Goal: Transaction & Acquisition: Purchase product/service

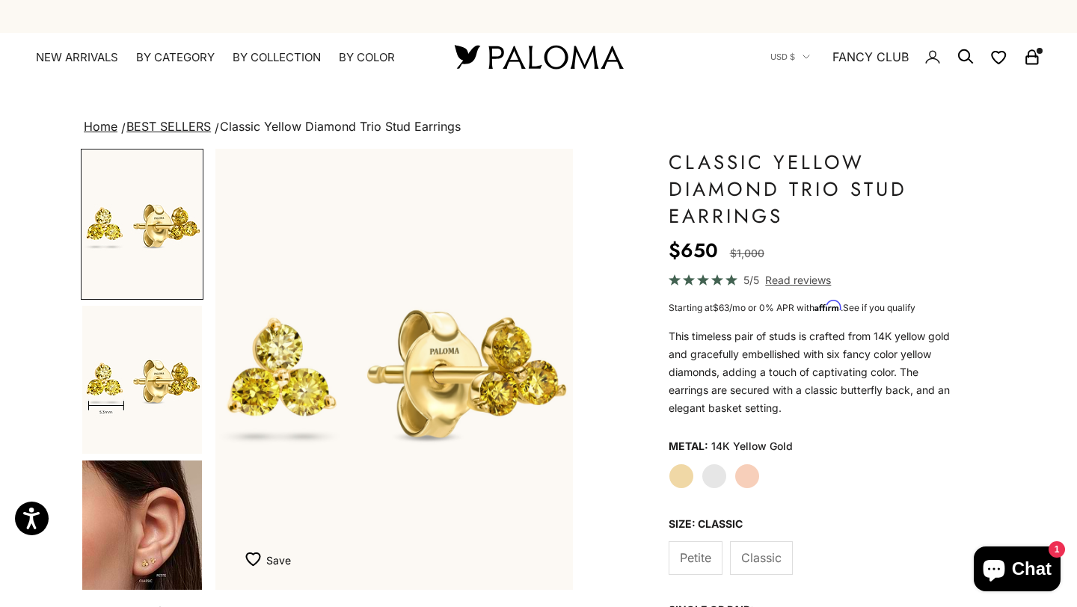
click at [704, 567] on label "Petite" at bounding box center [695, 558] width 54 height 34
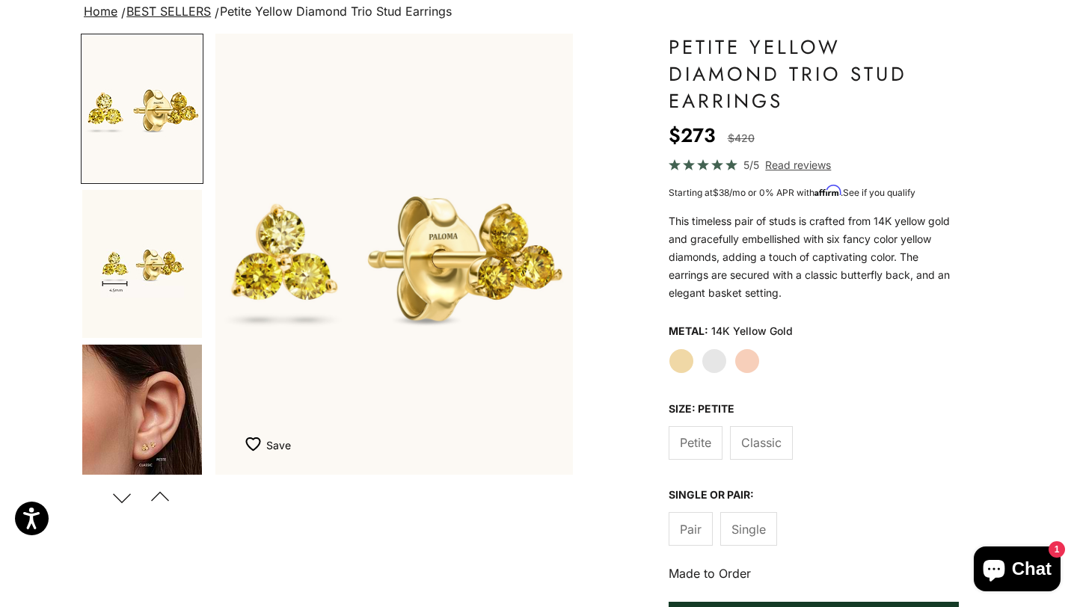
scroll to position [132, 0]
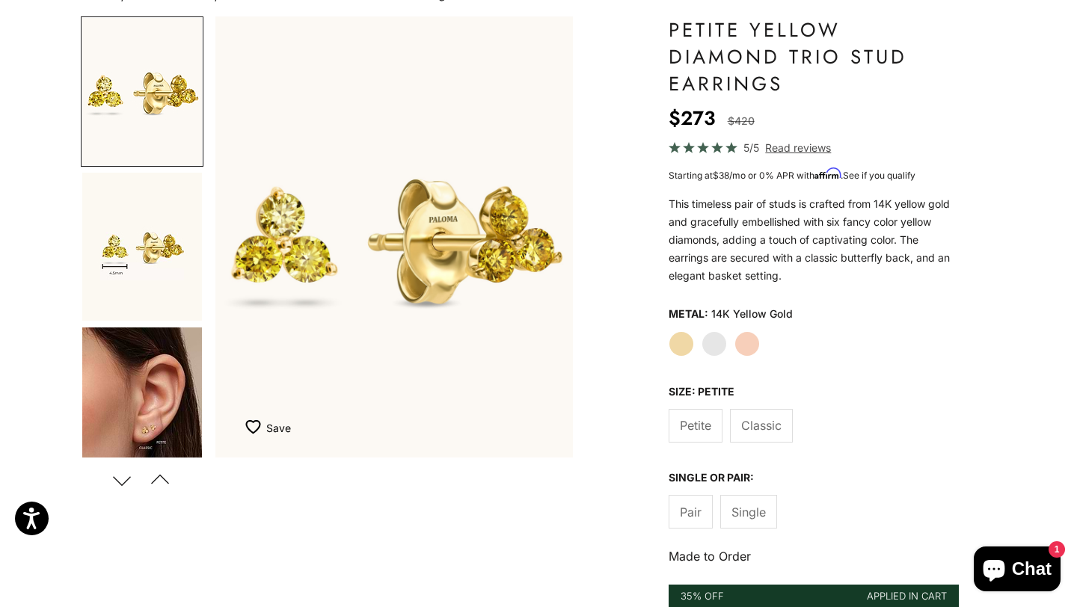
click at [133, 433] on img "Go to item 5" at bounding box center [142, 401] width 120 height 148
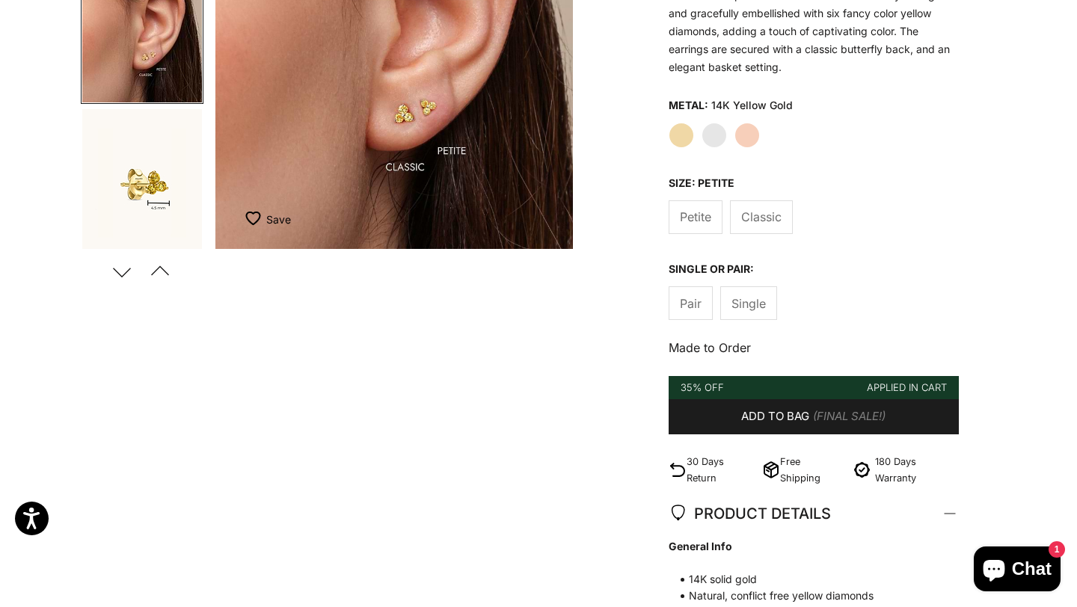
scroll to position [340, 0]
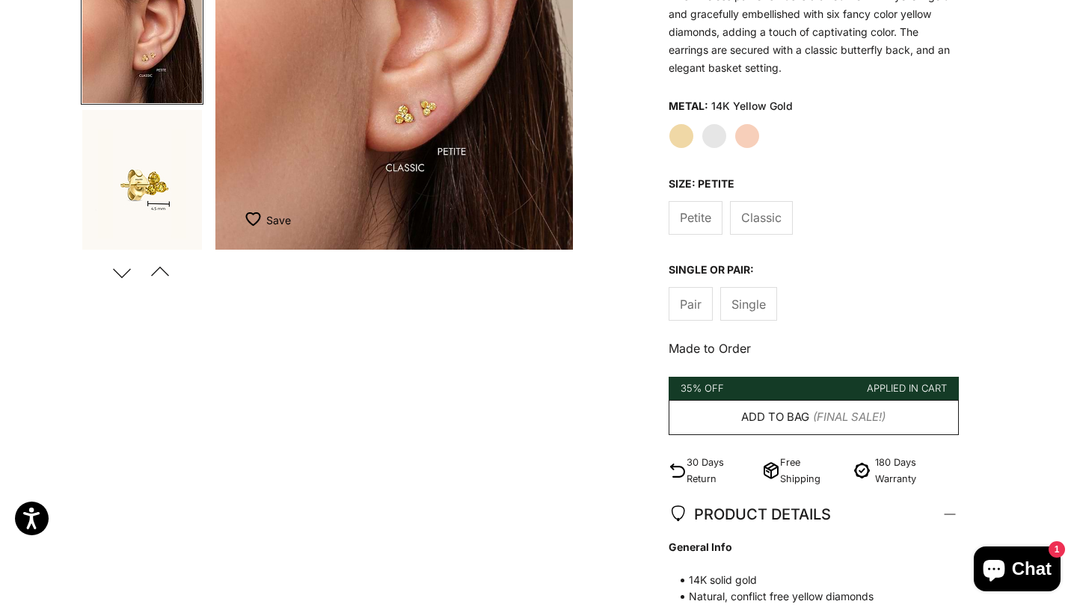
click at [794, 418] on span "Add to bag" at bounding box center [775, 417] width 68 height 19
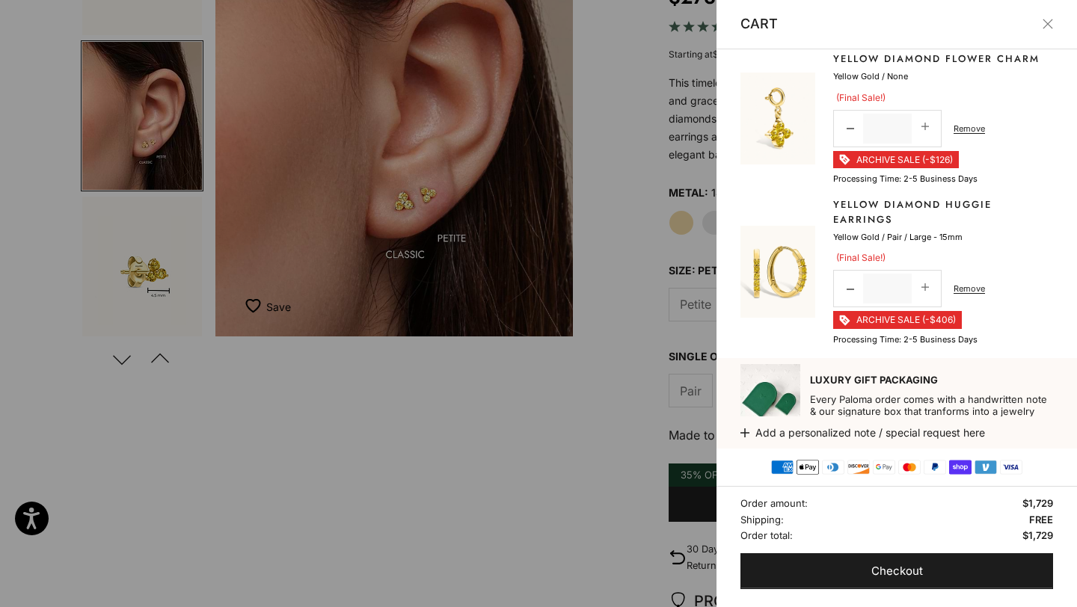
scroll to position [319, 0]
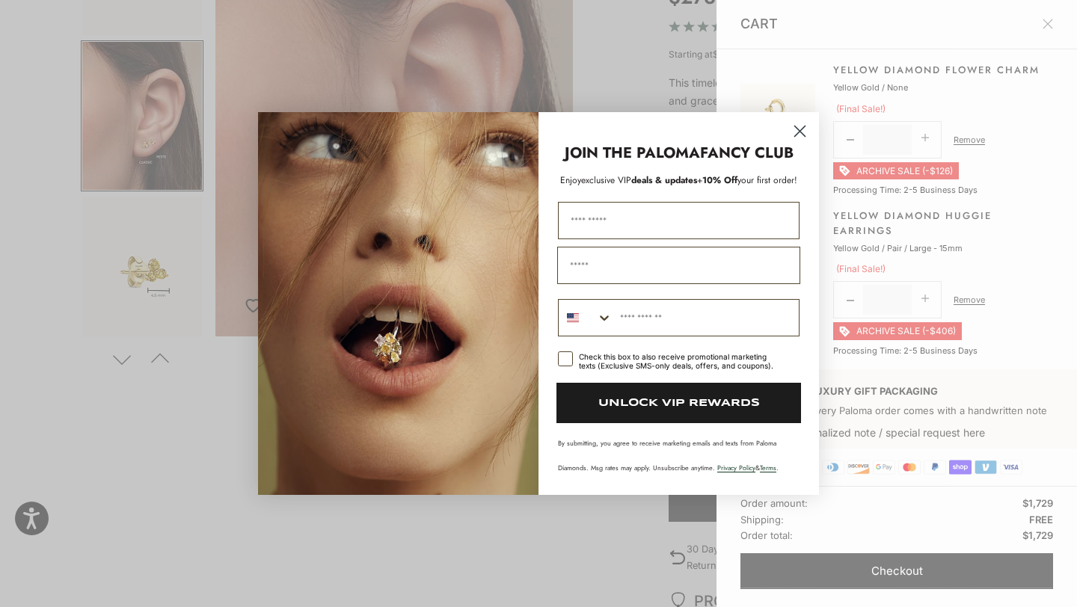
click at [798, 134] on icon "Close dialog" at bounding box center [800, 131] width 10 height 10
